Goal: Navigation & Orientation: Find specific page/section

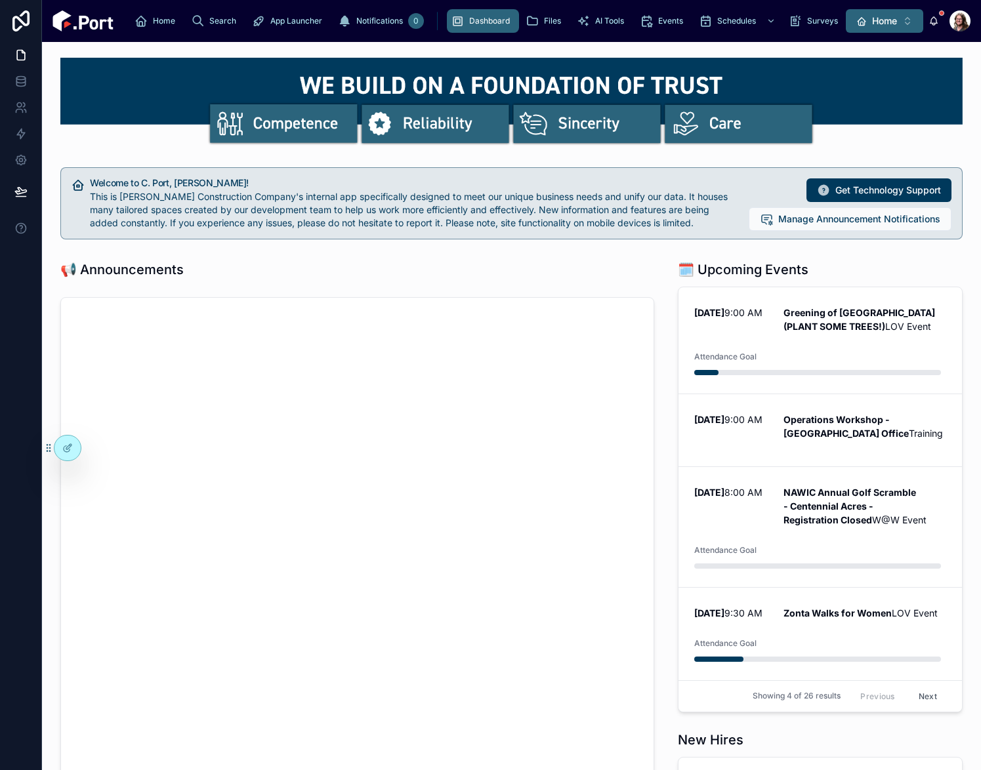
click at [868, 26] on div "Home" at bounding box center [876, 20] width 41 height 13
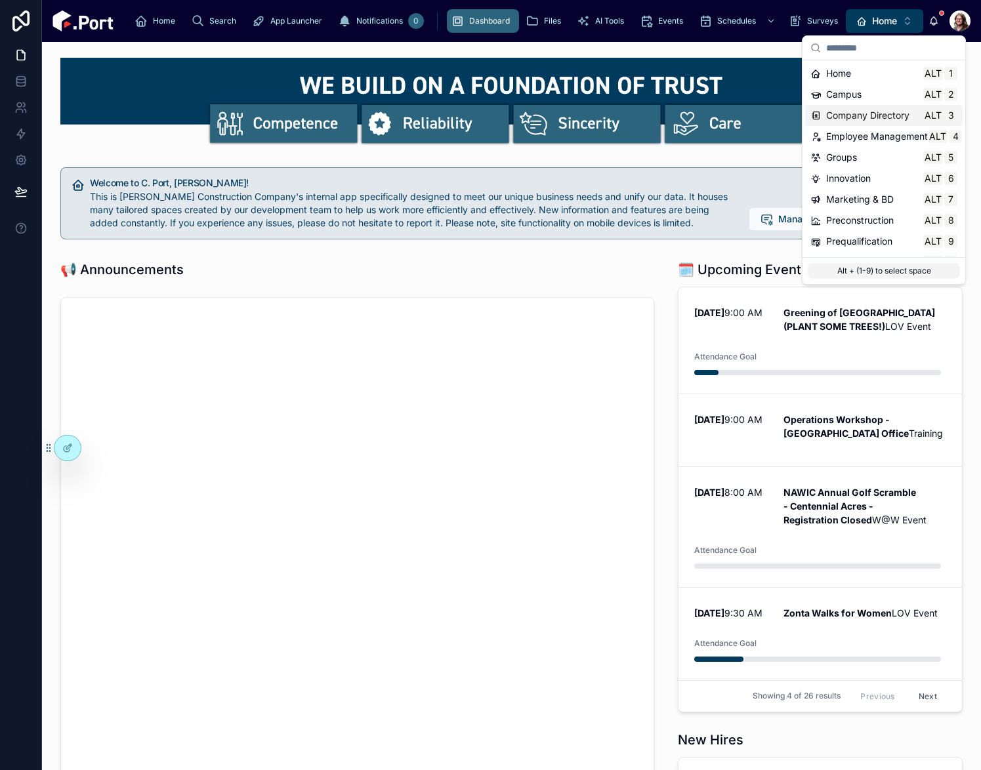
click at [851, 119] on span "Company Directory" at bounding box center [867, 115] width 83 height 13
